Goal: Navigation & Orientation: Find specific page/section

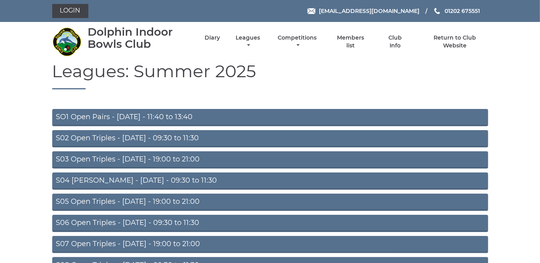
click at [179, 219] on link "S06 Open Triples - Thursday - 09:30 to 11:30" at bounding box center [270, 223] width 436 height 17
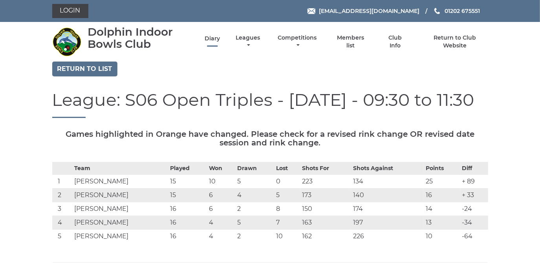
click at [213, 38] on link "Diary" at bounding box center [212, 38] width 15 height 7
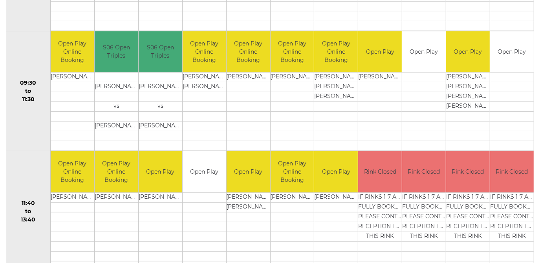
scroll to position [178, 0]
